Goal: Check status: Check status

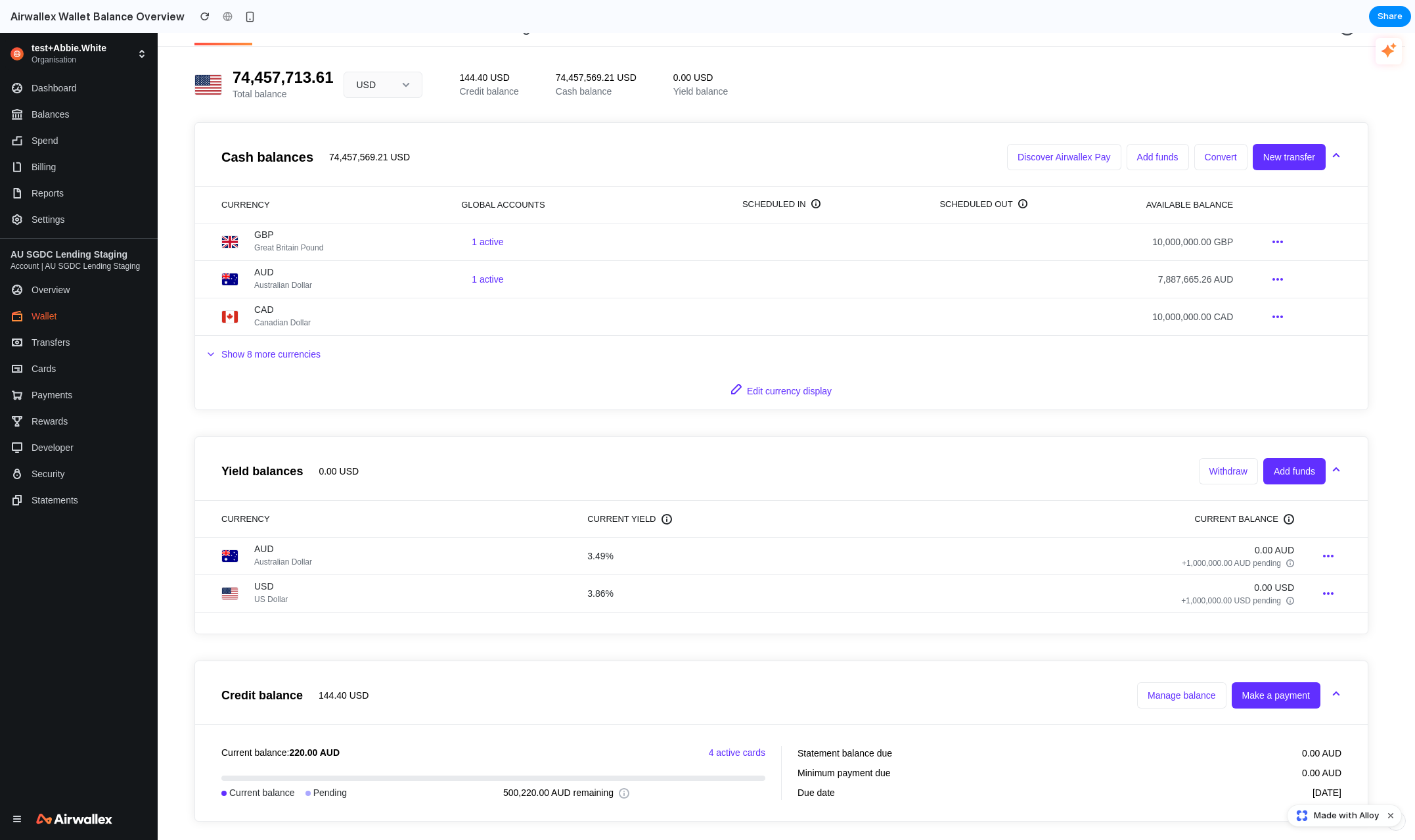
scroll to position [31, 0]
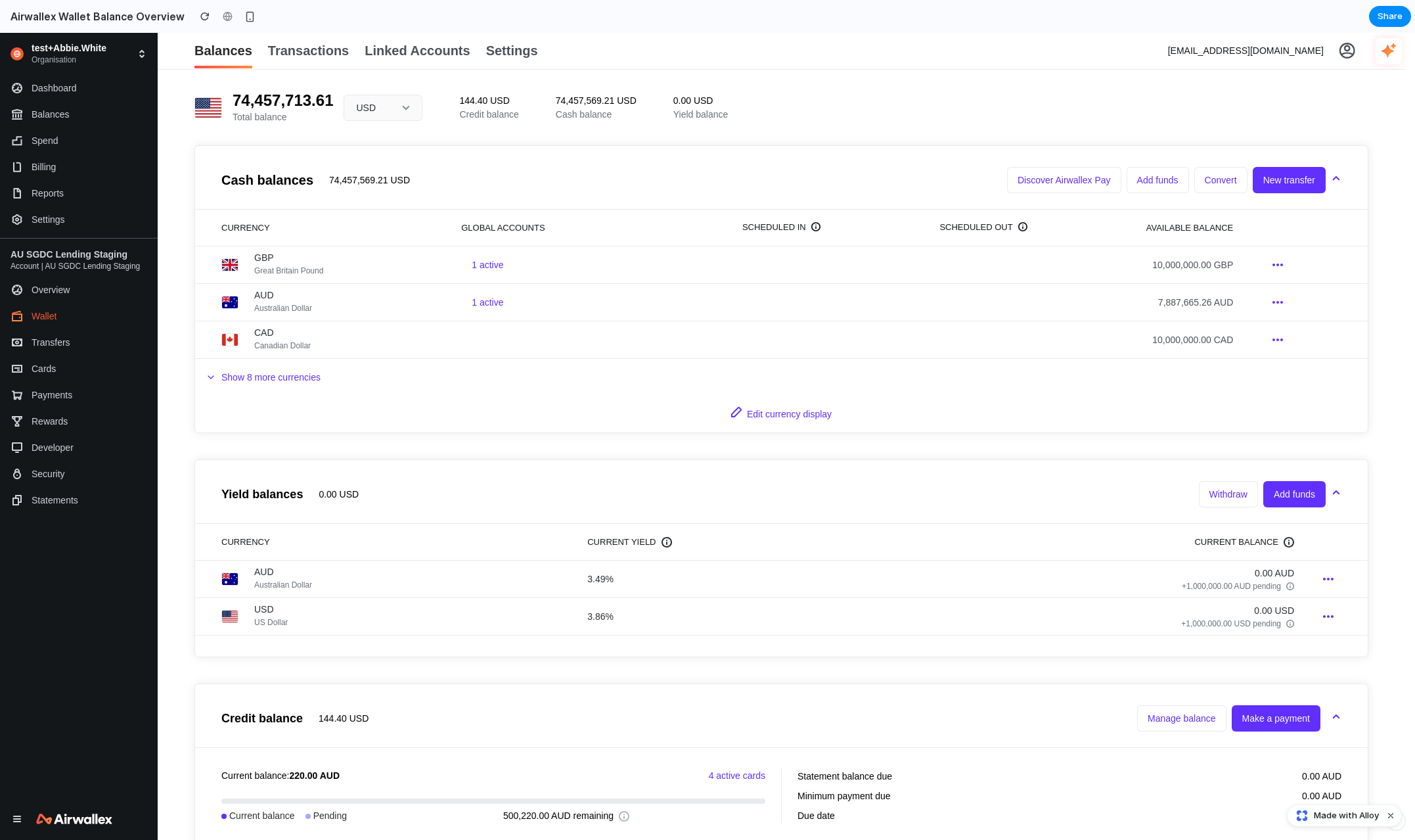
scroll to position [31, 0]
